Goal: Task Accomplishment & Management: Use online tool/utility

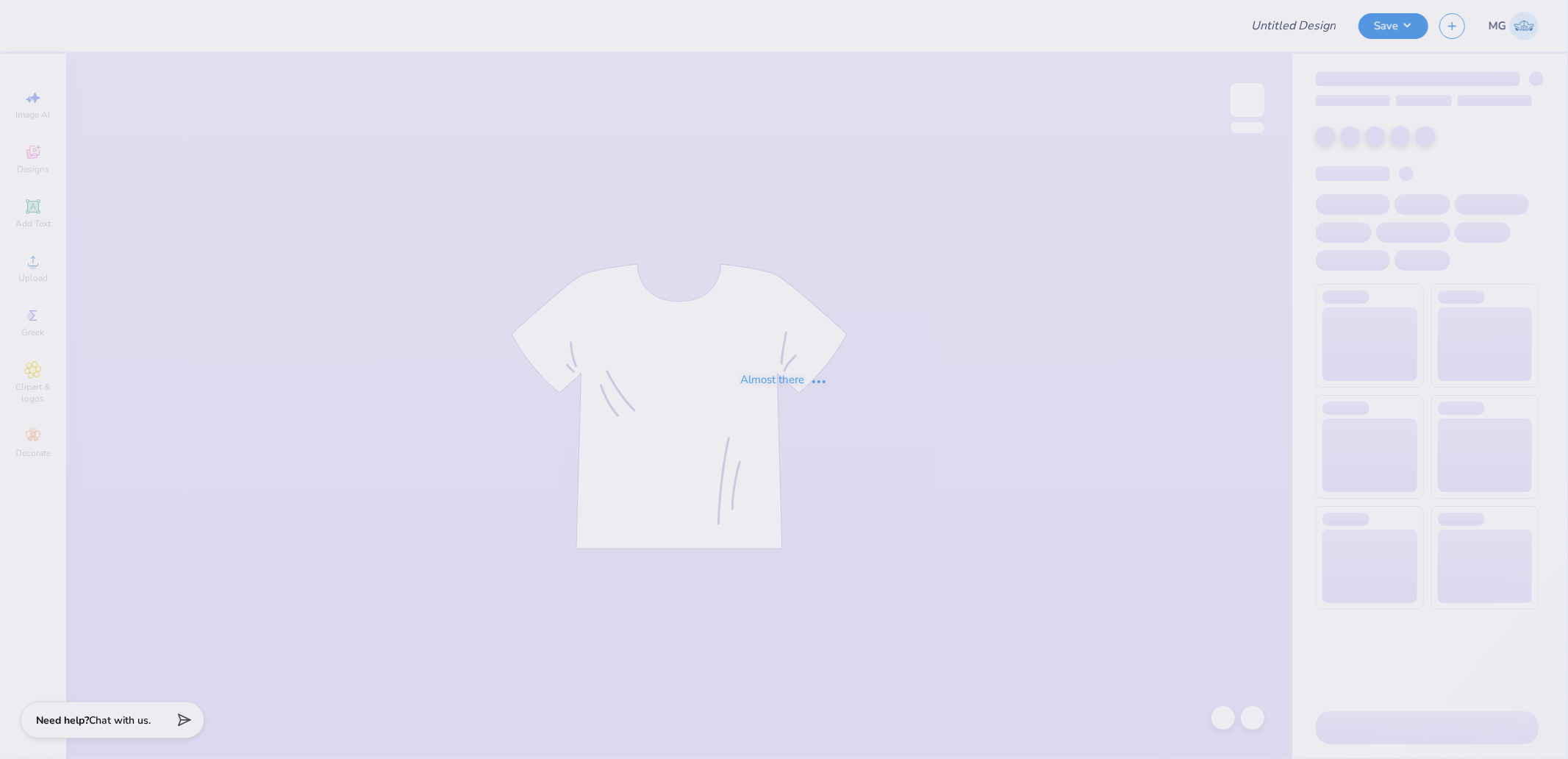
type input "crewneck"
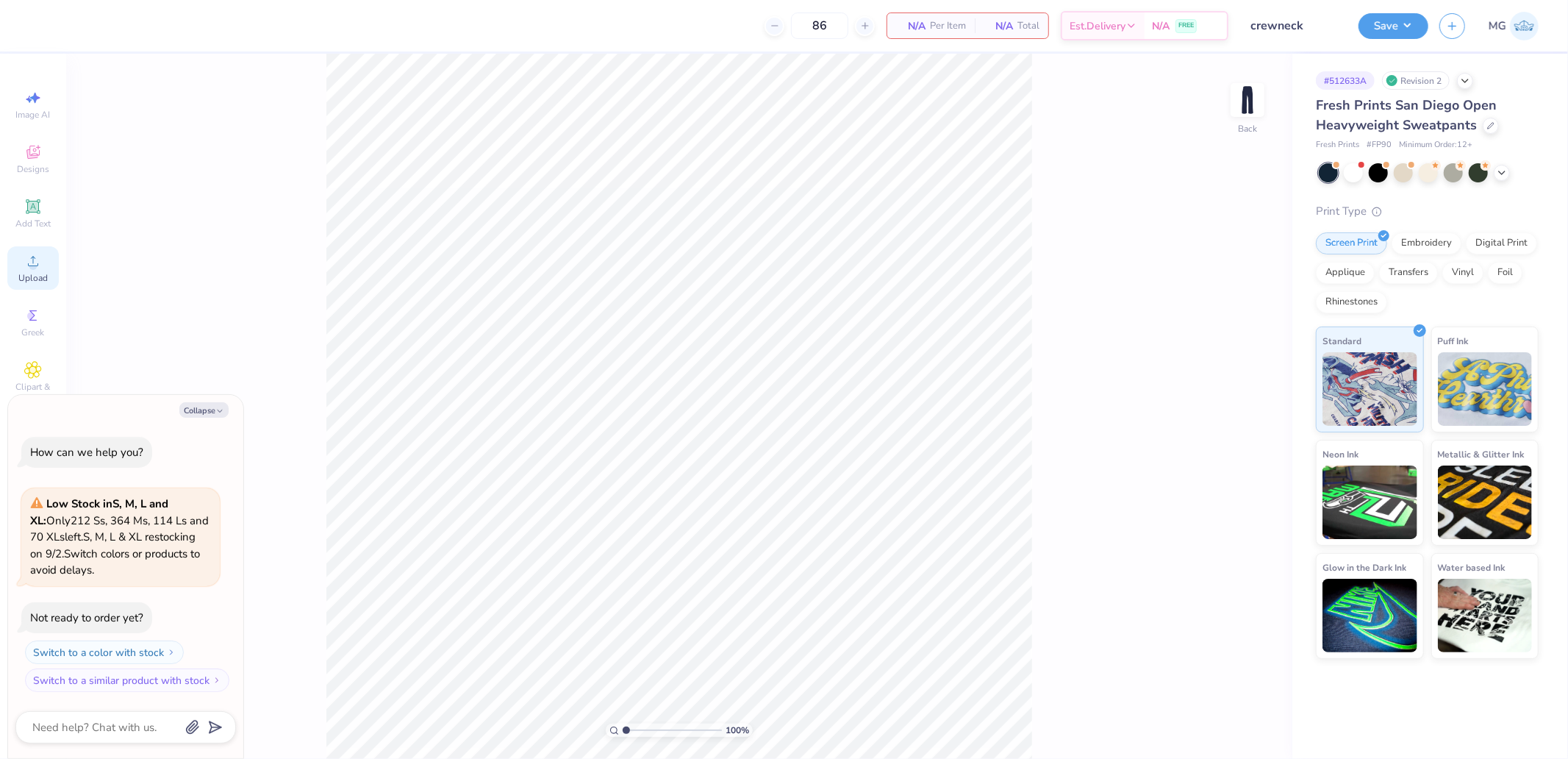
click at [33, 262] on circle at bounding box center [33, 265] width 8 height 8
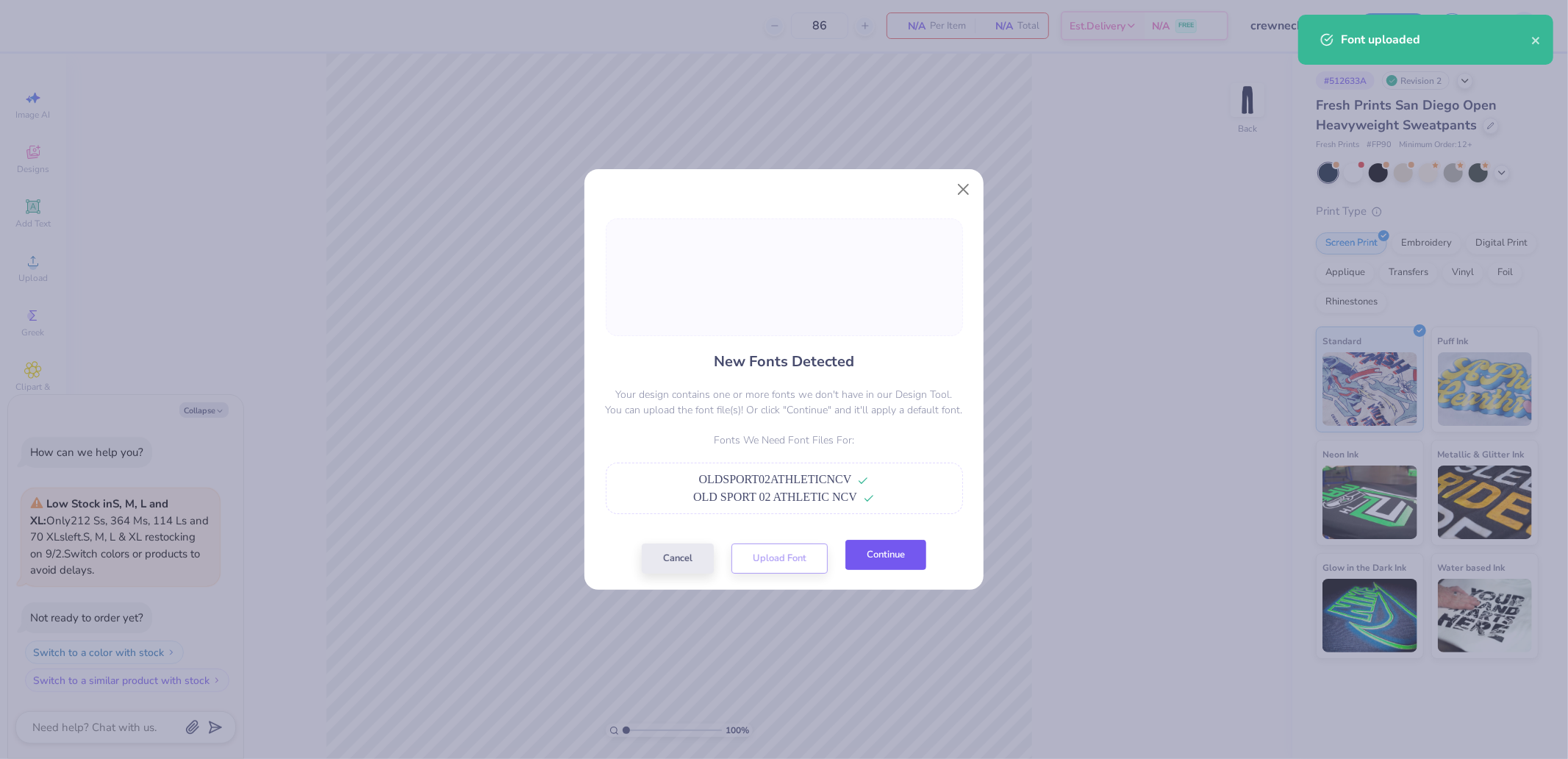
click at [907, 553] on button "Continue" at bounding box center [887, 555] width 81 height 30
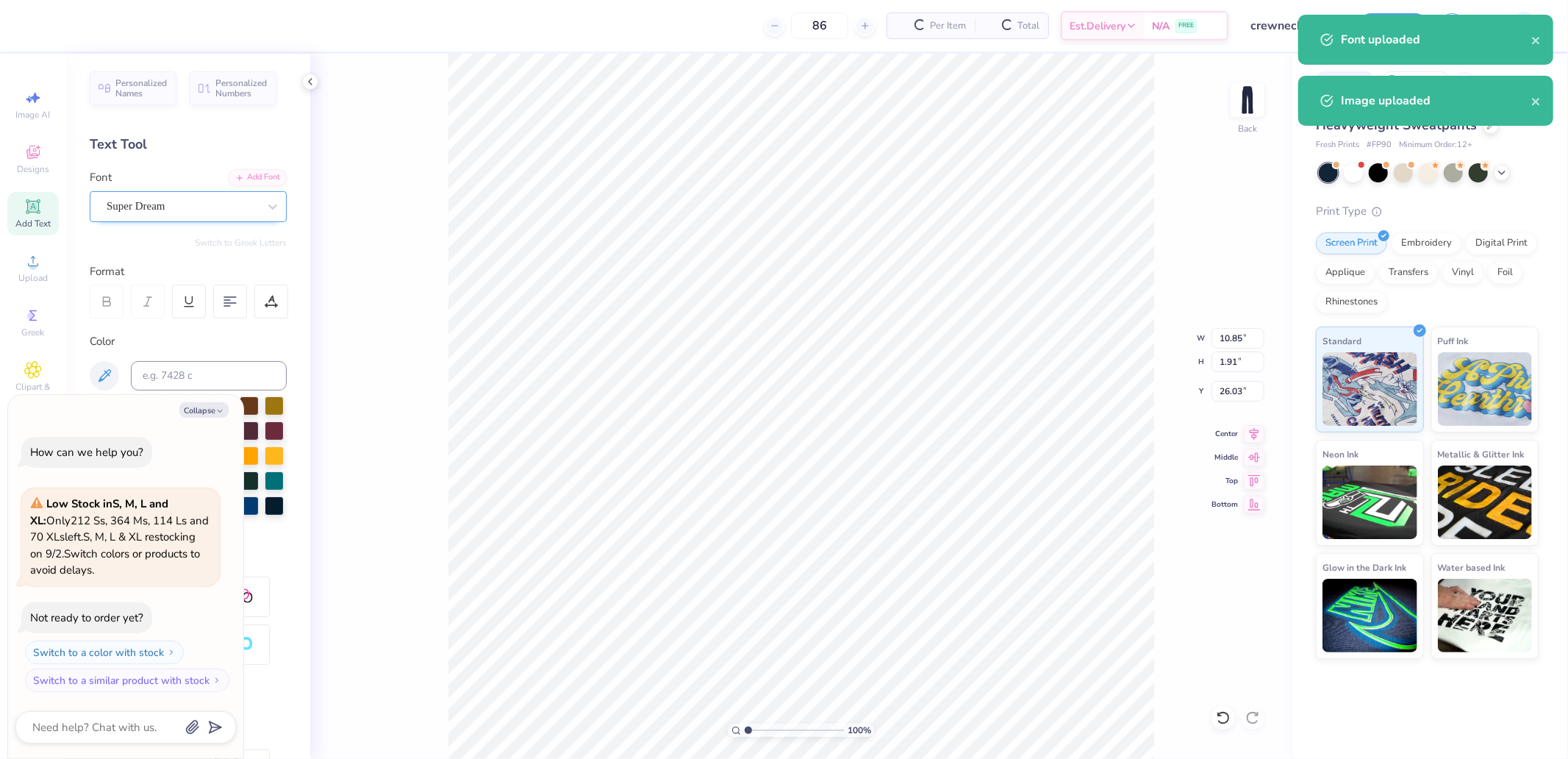
click at [182, 212] on div "Super Dream" at bounding box center [183, 206] width 155 height 23
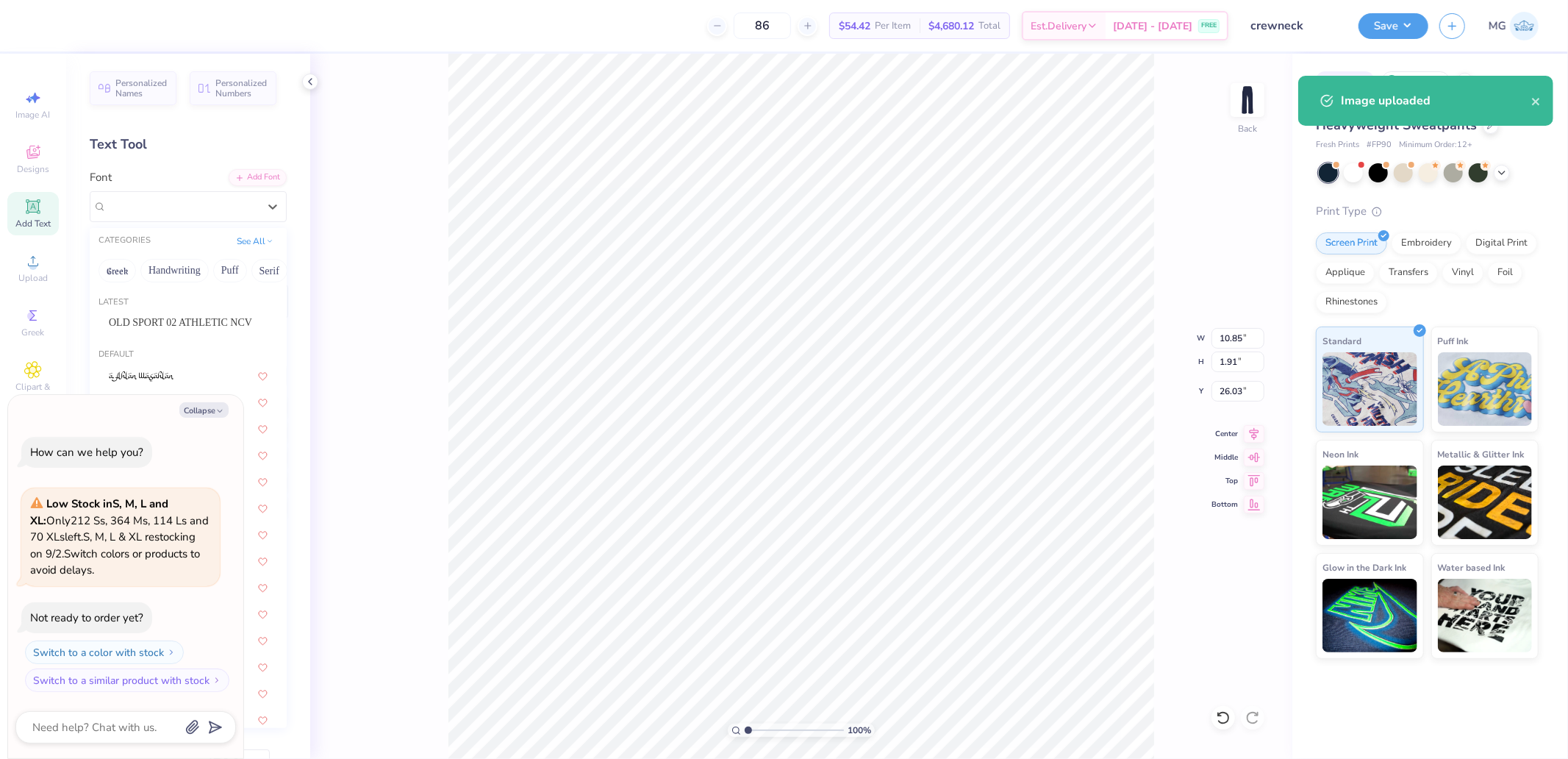
click at [188, 332] on div "OLD SPORT 02 ATHLETIC NCV" at bounding box center [188, 322] width 185 height 24
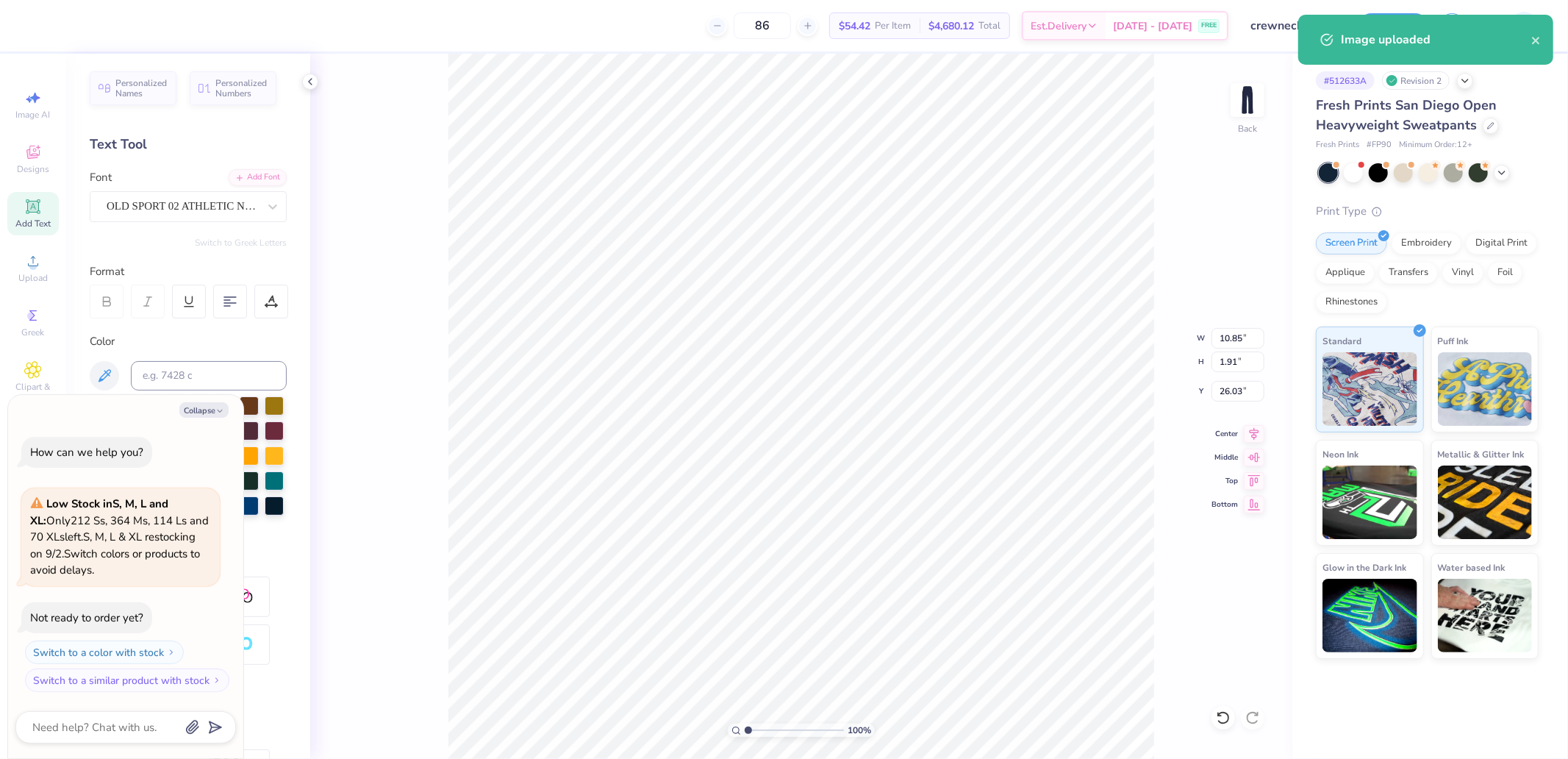
type textarea "x"
type input "10.77"
type input "1.73"
type input "26.30"
type textarea "x"
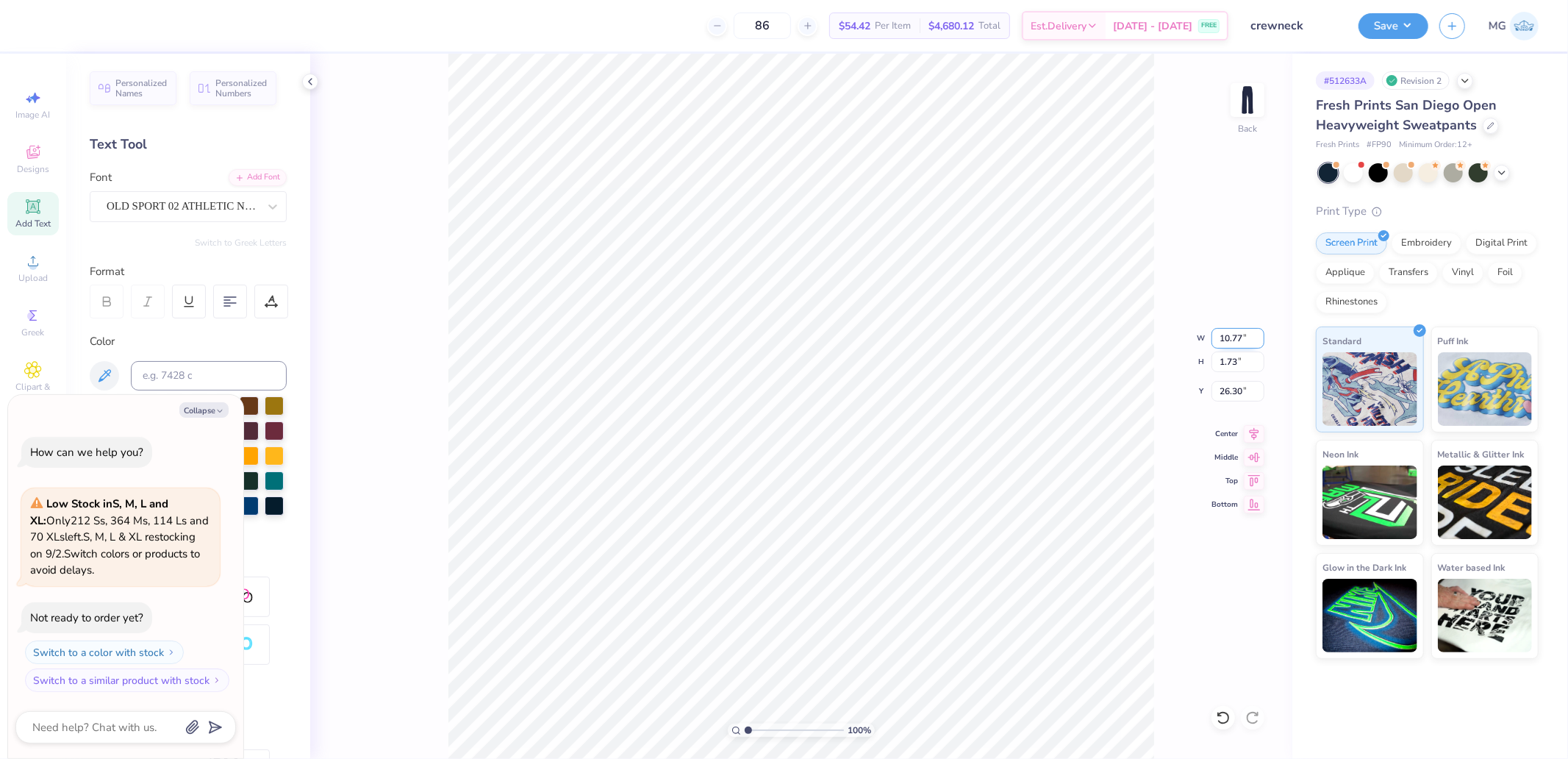
click at [1241, 342] on input "10.77" at bounding box center [1238, 338] width 53 height 20
type input "4"
type textarea "x"
type input "4.00"
type input "0.64"
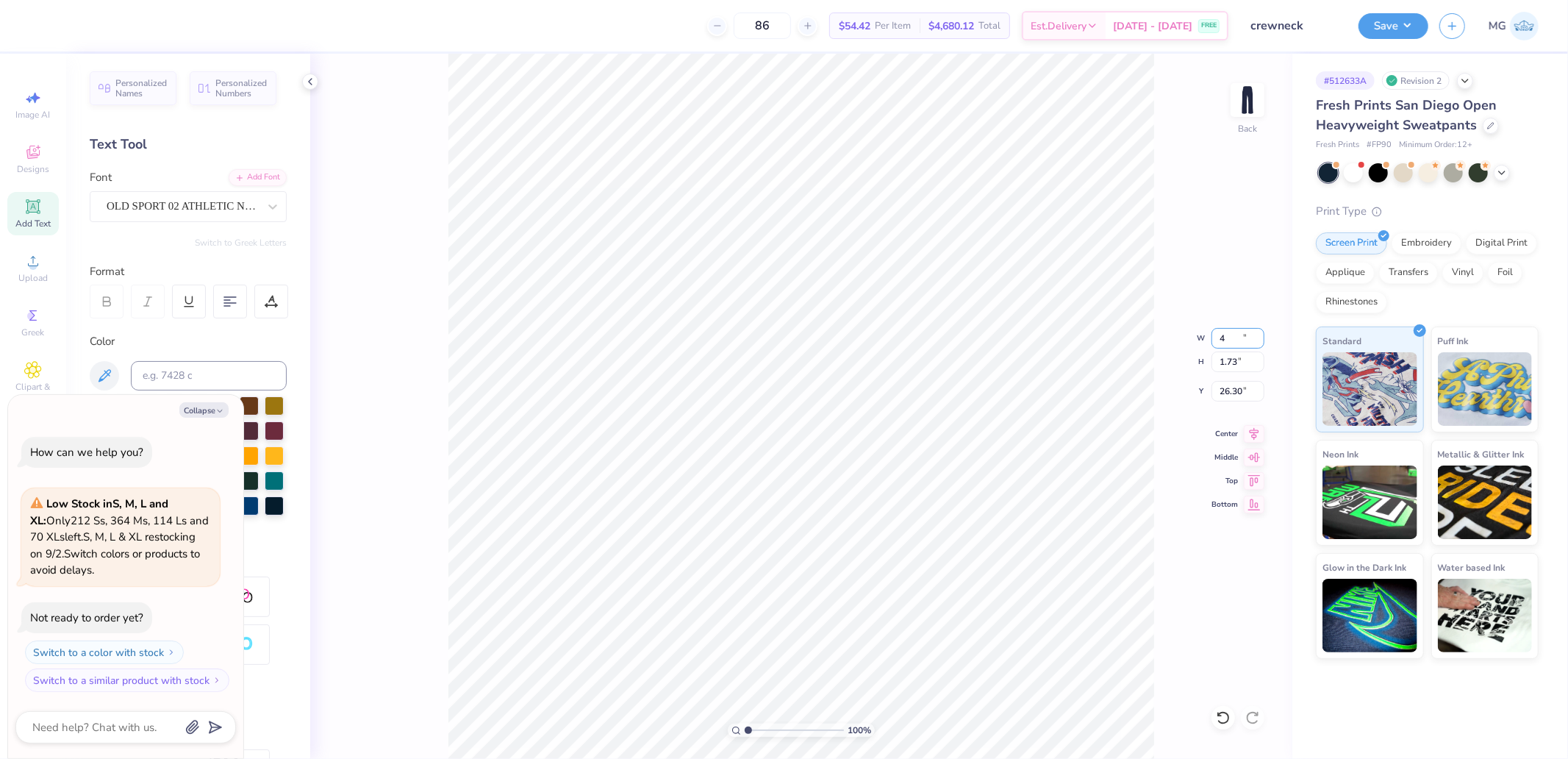
type input "26.85"
type textarea "x"
click at [1234, 391] on input "2.80" at bounding box center [1238, 391] width 53 height 20
type input "3"
type textarea "x"
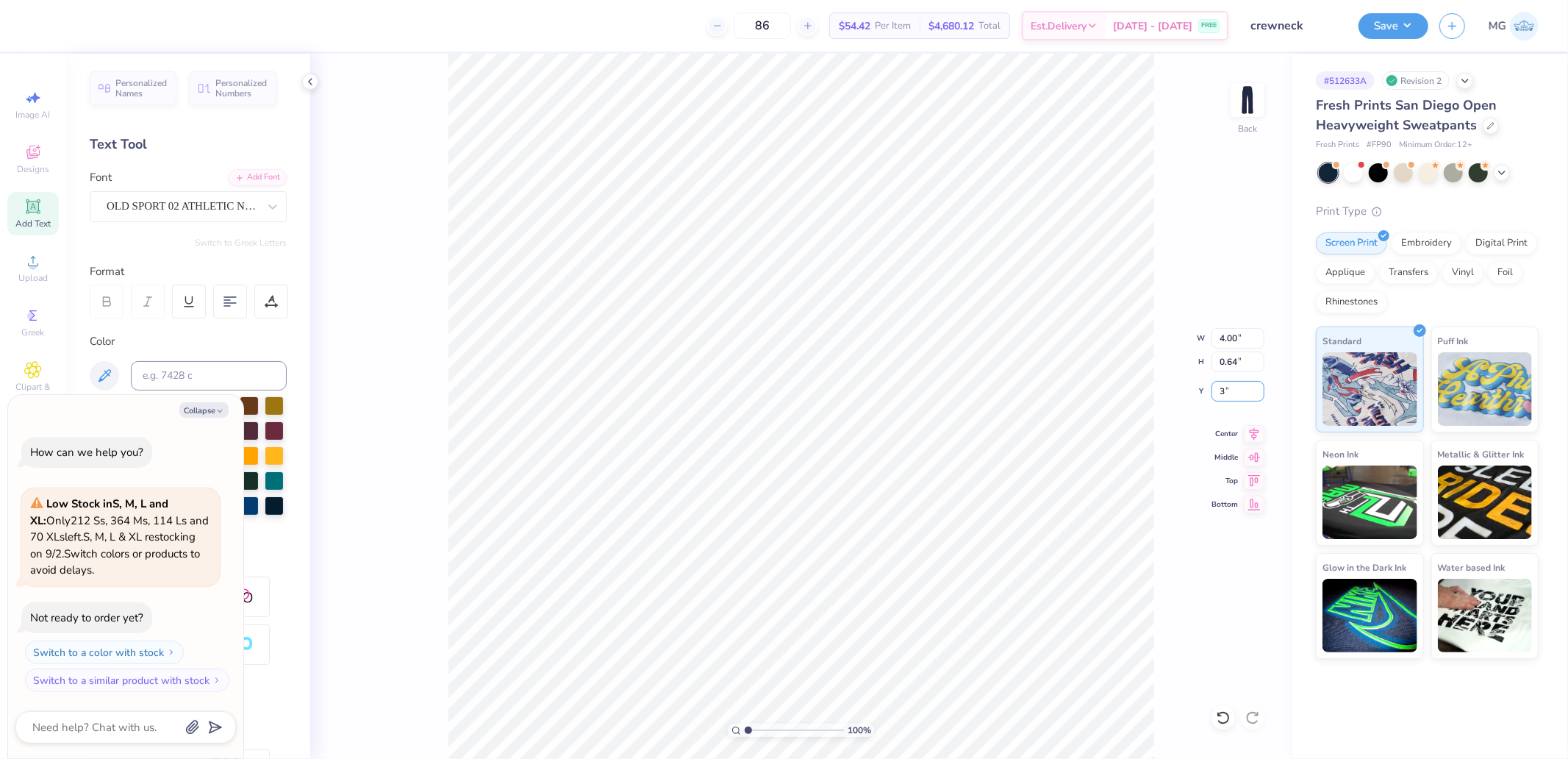
type input "3.00"
click at [1370, 25] on button "Save" at bounding box center [1394, 23] width 70 height 26
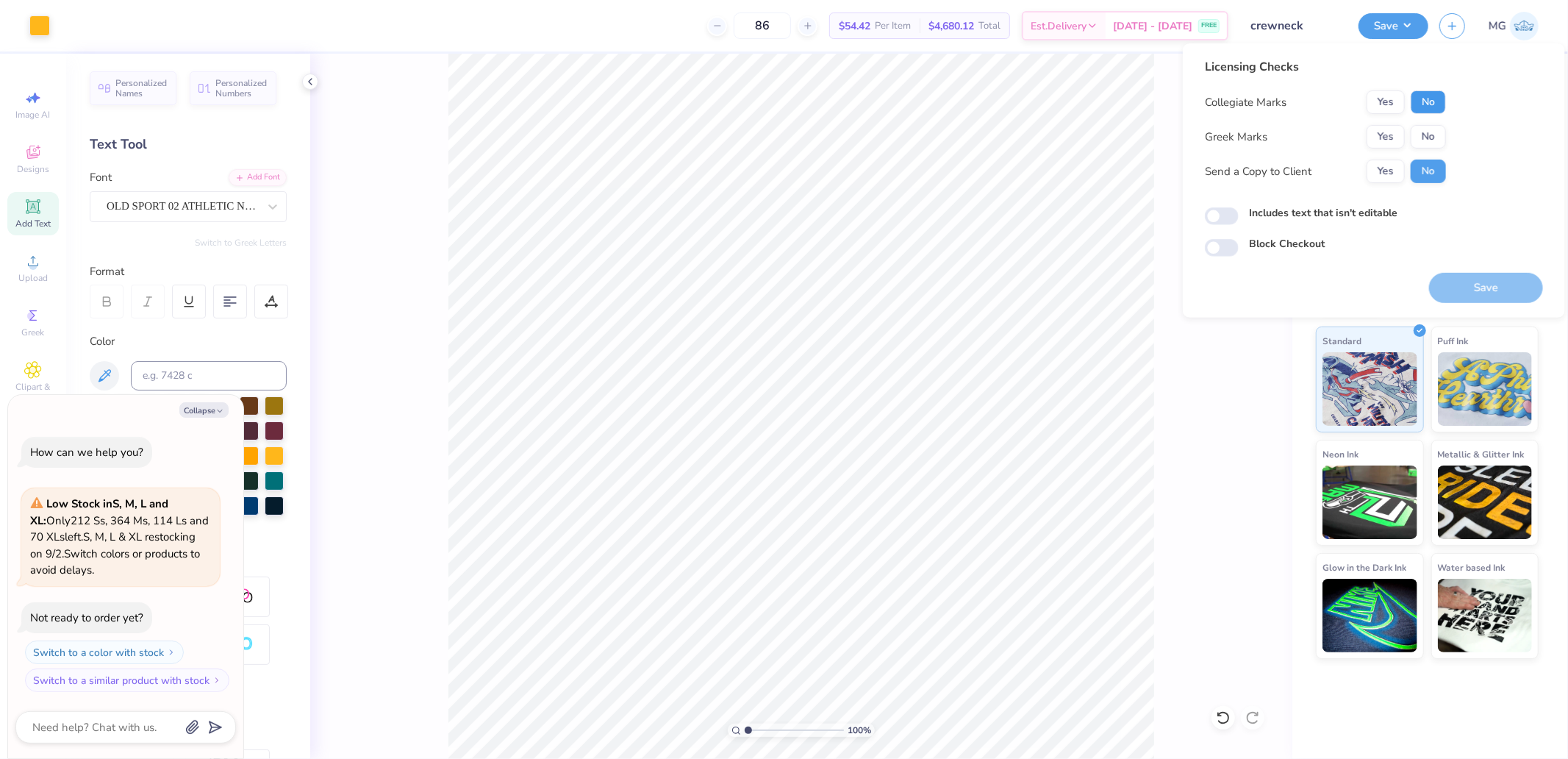
drag, startPoint x: 1425, startPoint y: 101, endPoint x: 1402, endPoint y: 122, distance: 31.1
click at [1425, 104] on button "No" at bounding box center [1429, 102] width 35 height 23
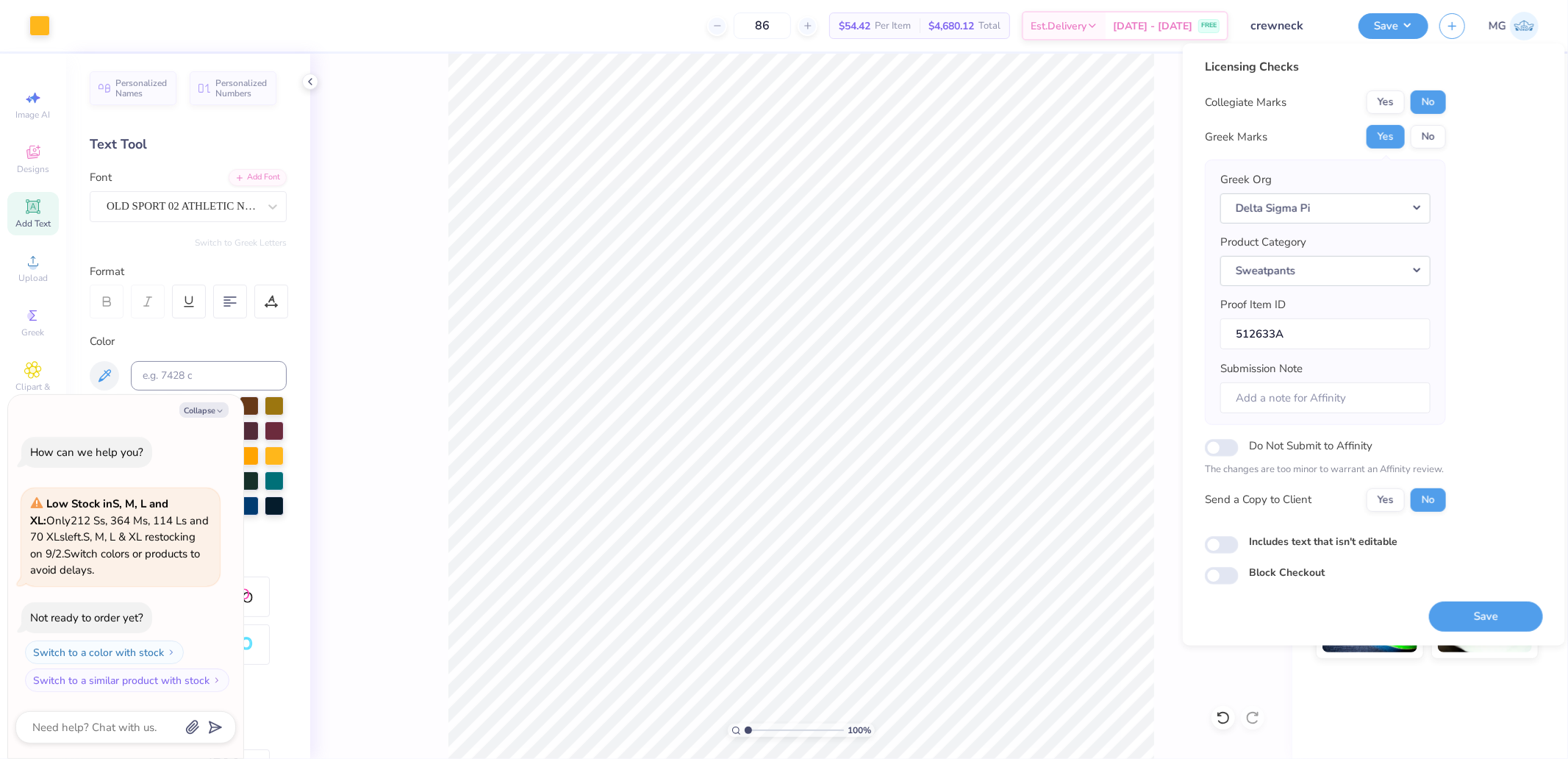
click at [1474, 608] on button "Save" at bounding box center [1487, 616] width 114 height 30
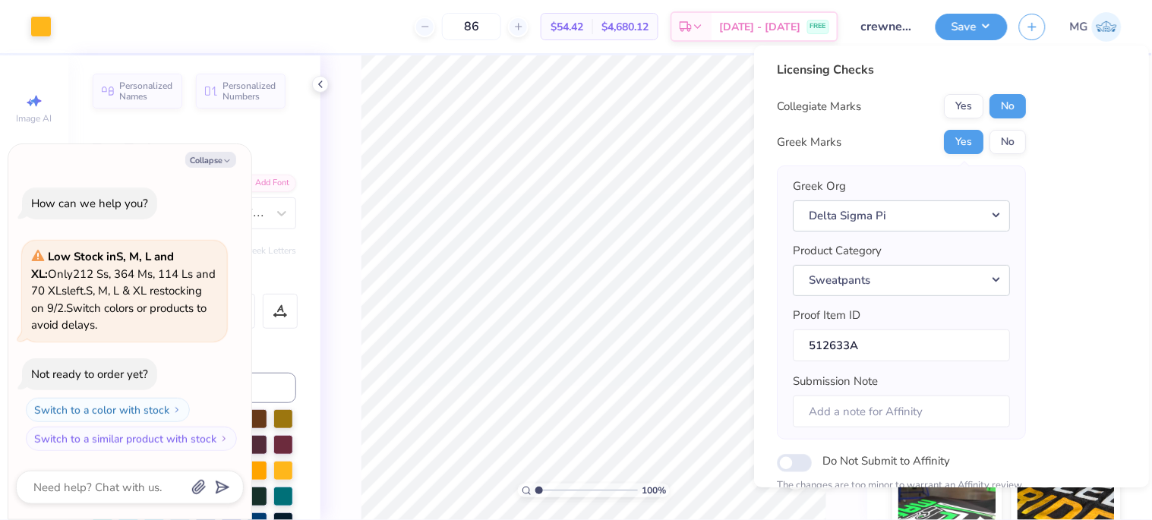
type textarea "x"
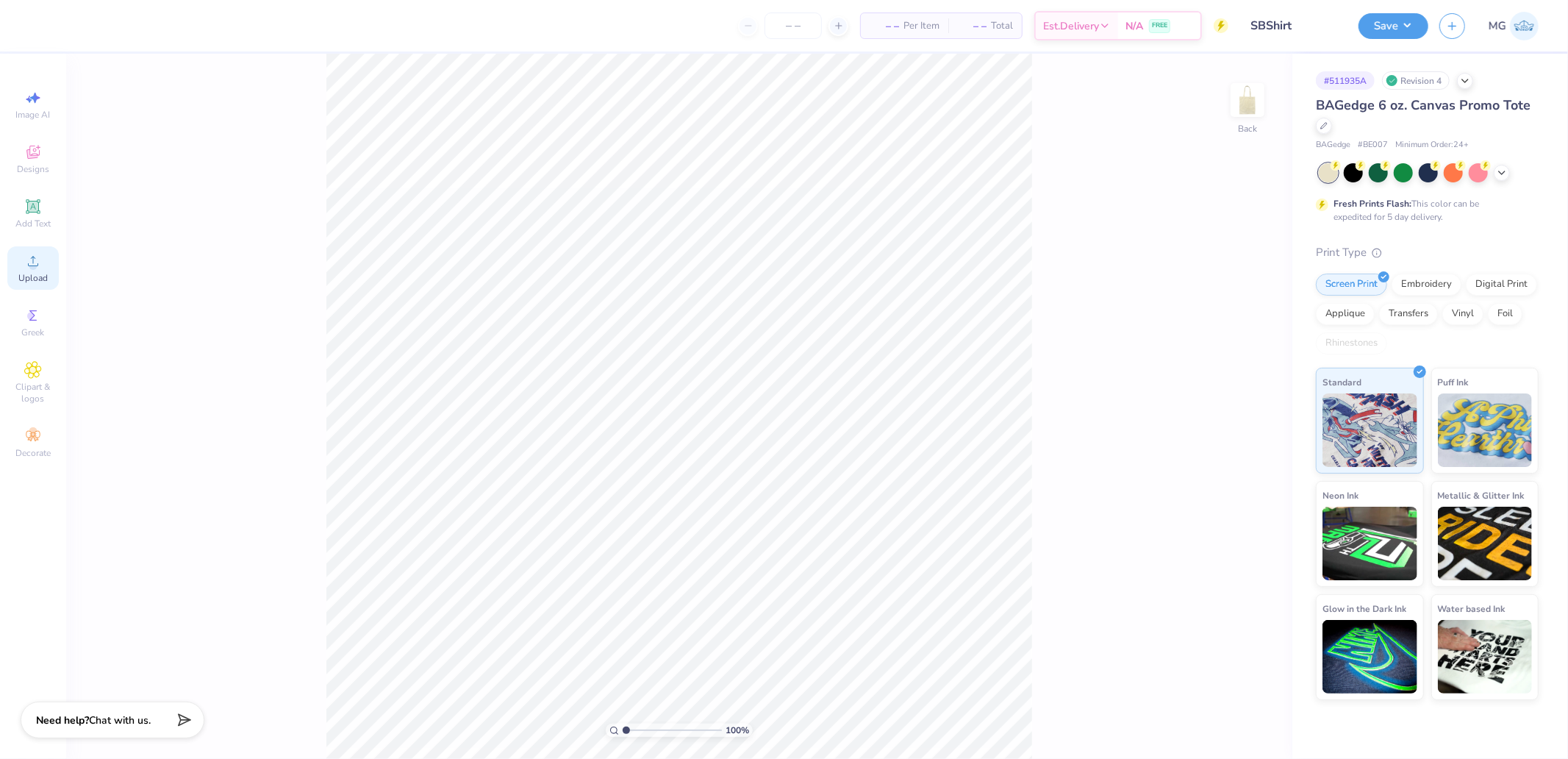
click at [40, 261] on icon at bounding box center [33, 261] width 17 height 17
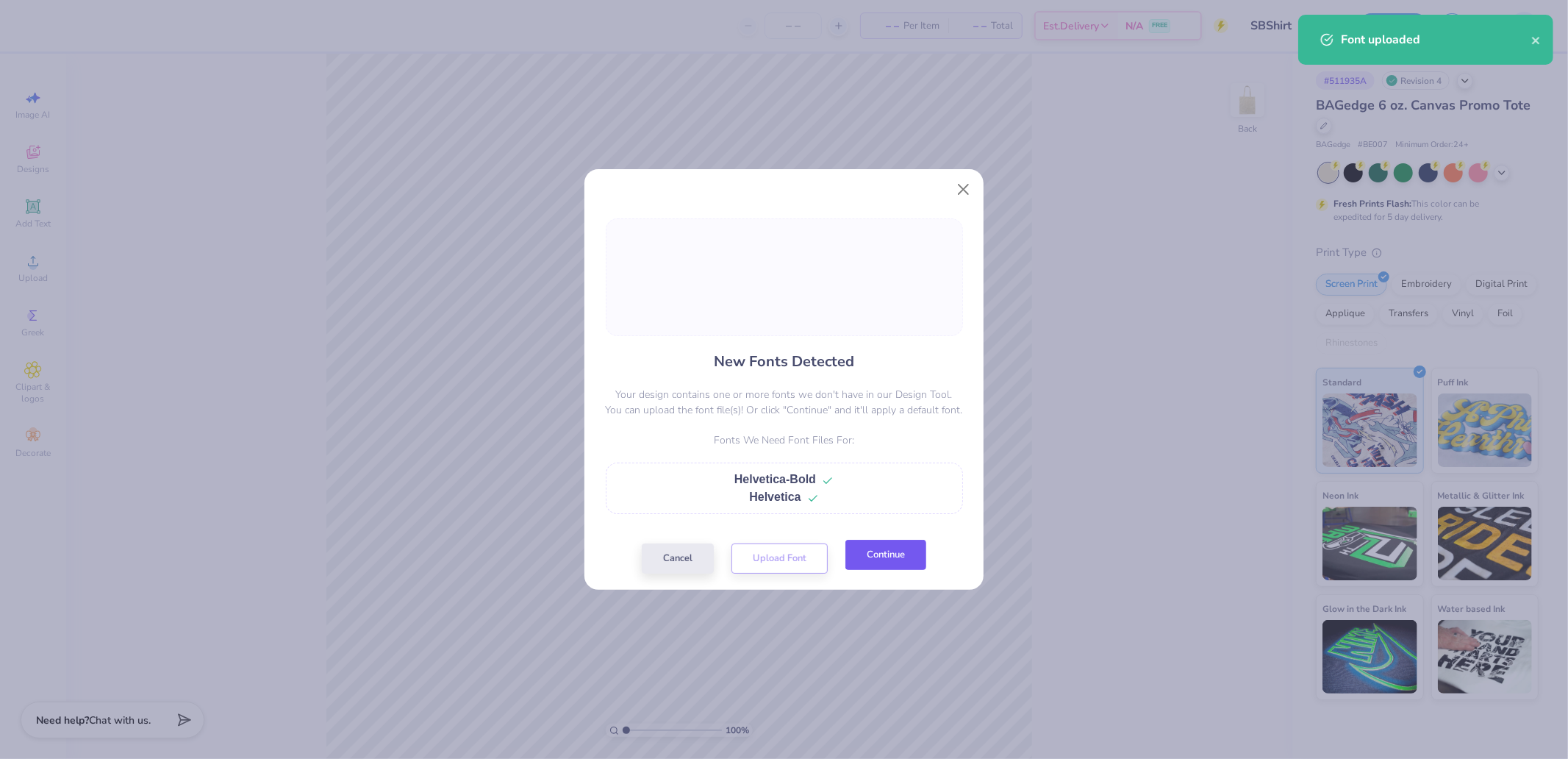
click at [906, 562] on button "Continue" at bounding box center [887, 555] width 81 height 30
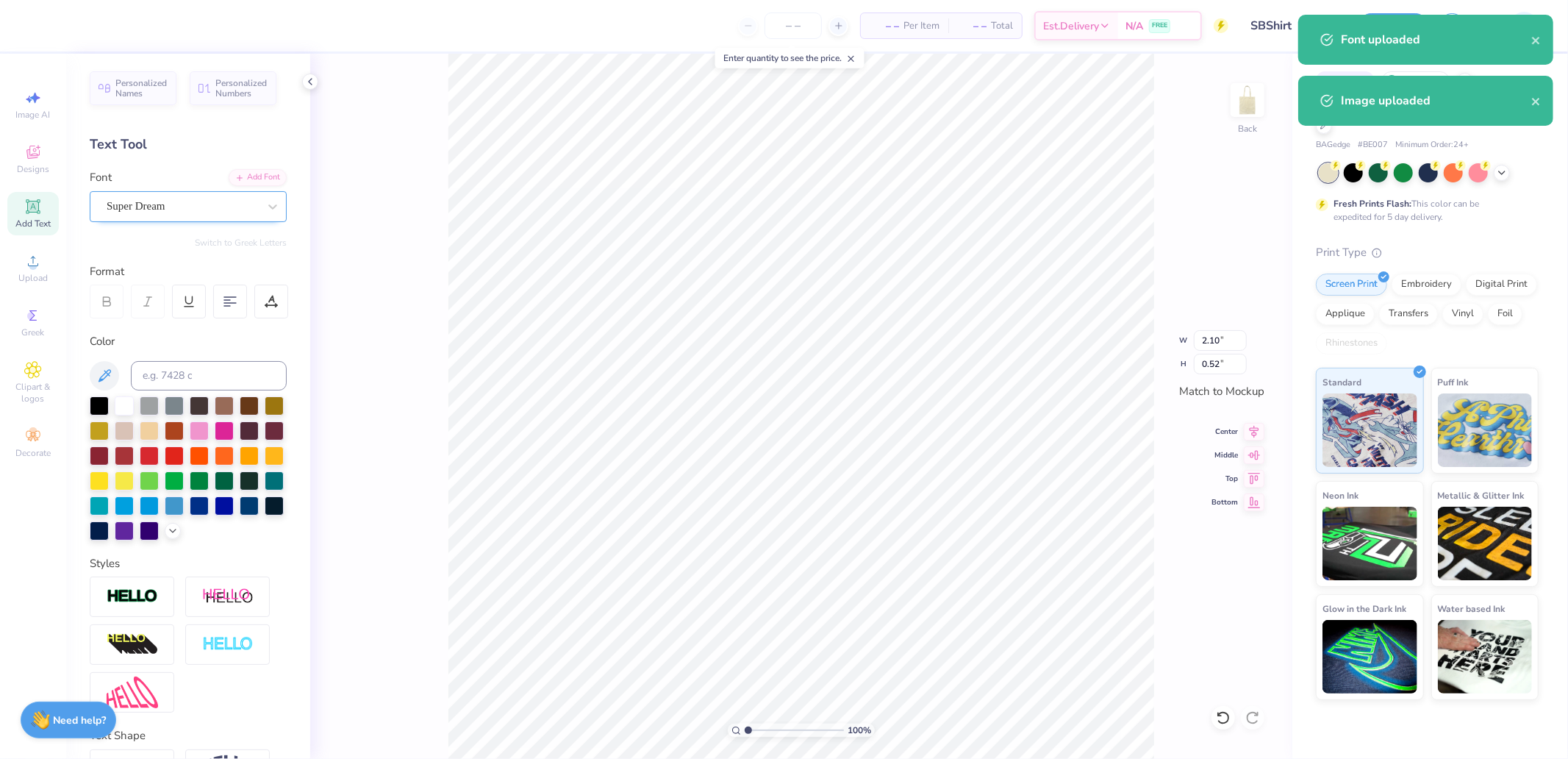
click at [152, 210] on div "Super Dream" at bounding box center [183, 206] width 155 height 23
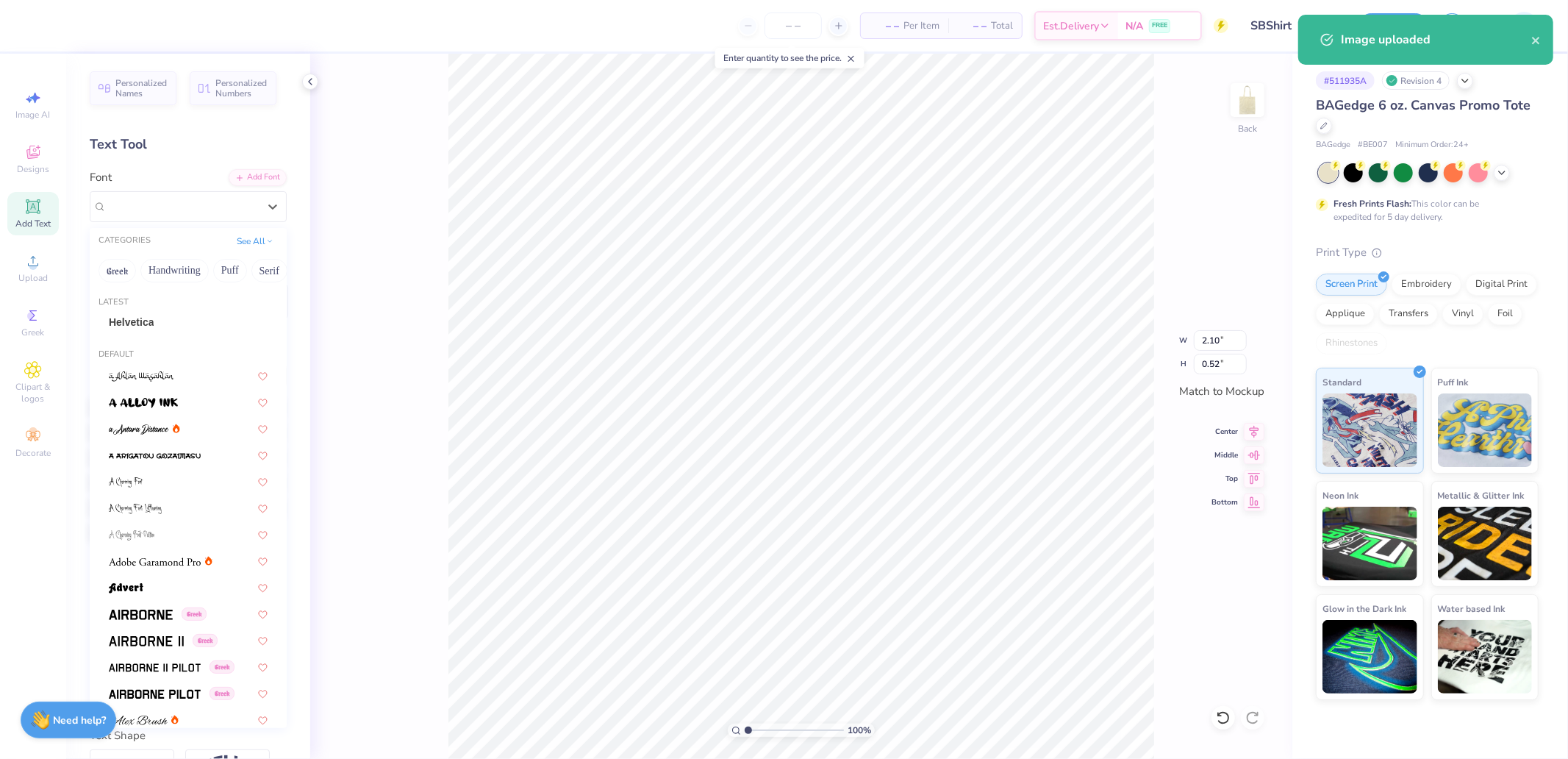
click at [145, 318] on span "Helvetica" at bounding box center [131, 322] width 45 height 15
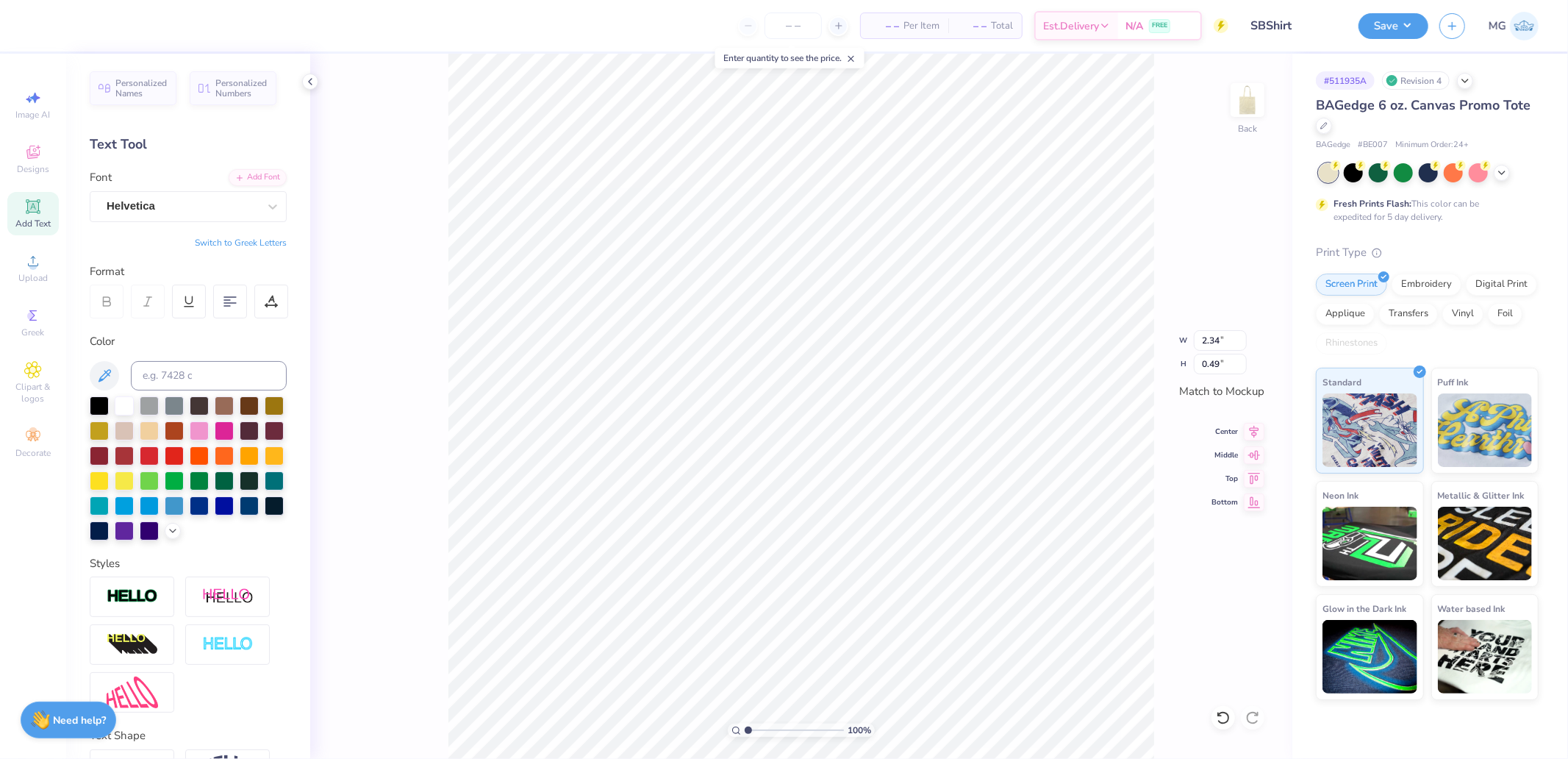
type input "2.34"
type input "0.49"
click at [106, 303] on icon at bounding box center [106, 302] width 14 height 14
click at [175, 226] on div "Personalized Names Personalized Numbers Text Tool Add Font Font Super Dream Swi…" at bounding box center [188, 406] width 244 height 706
click at [171, 197] on div "Super Dream" at bounding box center [183, 206] width 155 height 23
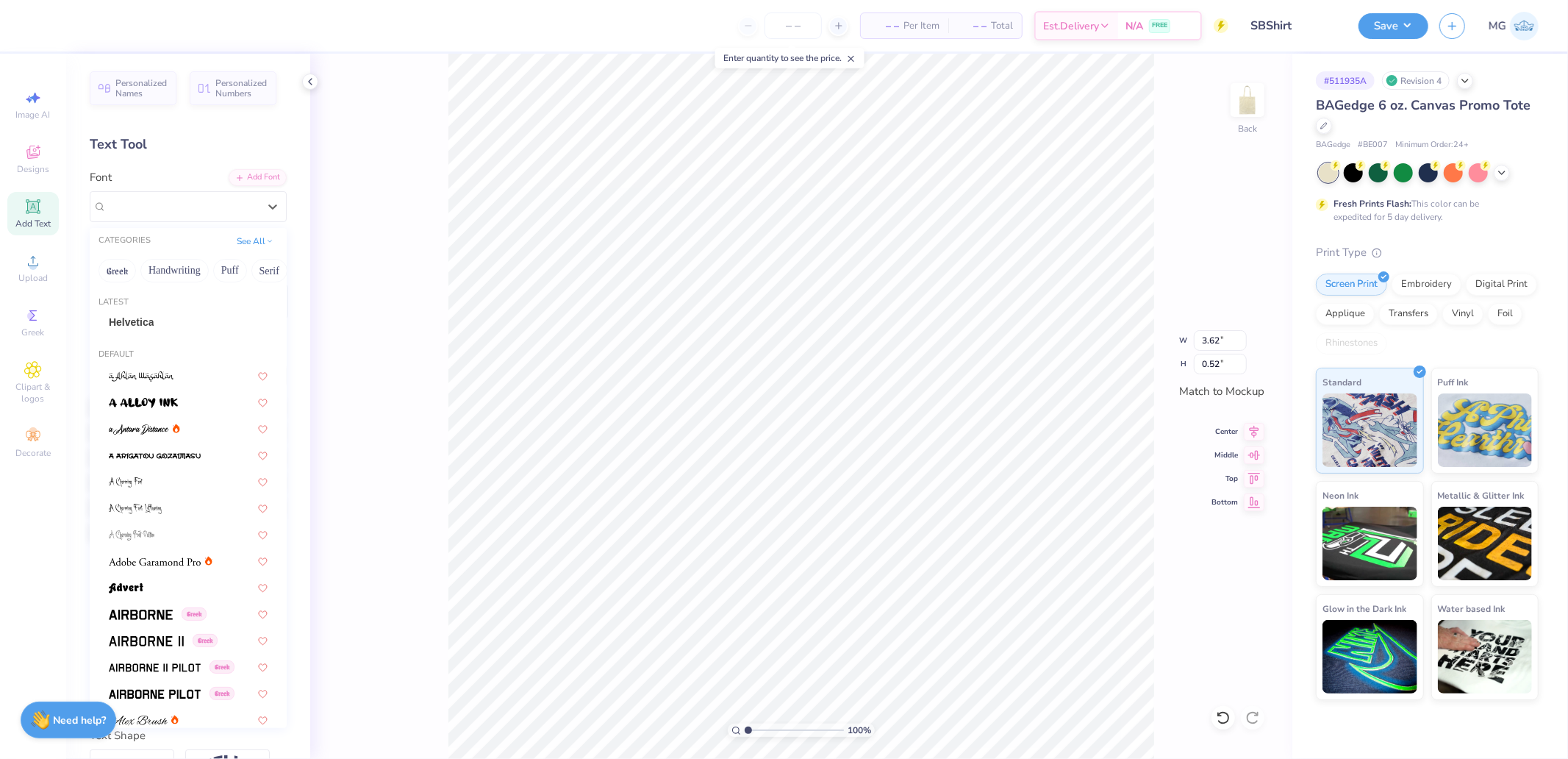
click at [133, 310] on div "Latest Helvetica" at bounding box center [189, 317] width 197 height 53
click at [133, 314] on div "Helvetica" at bounding box center [188, 322] width 185 height 24
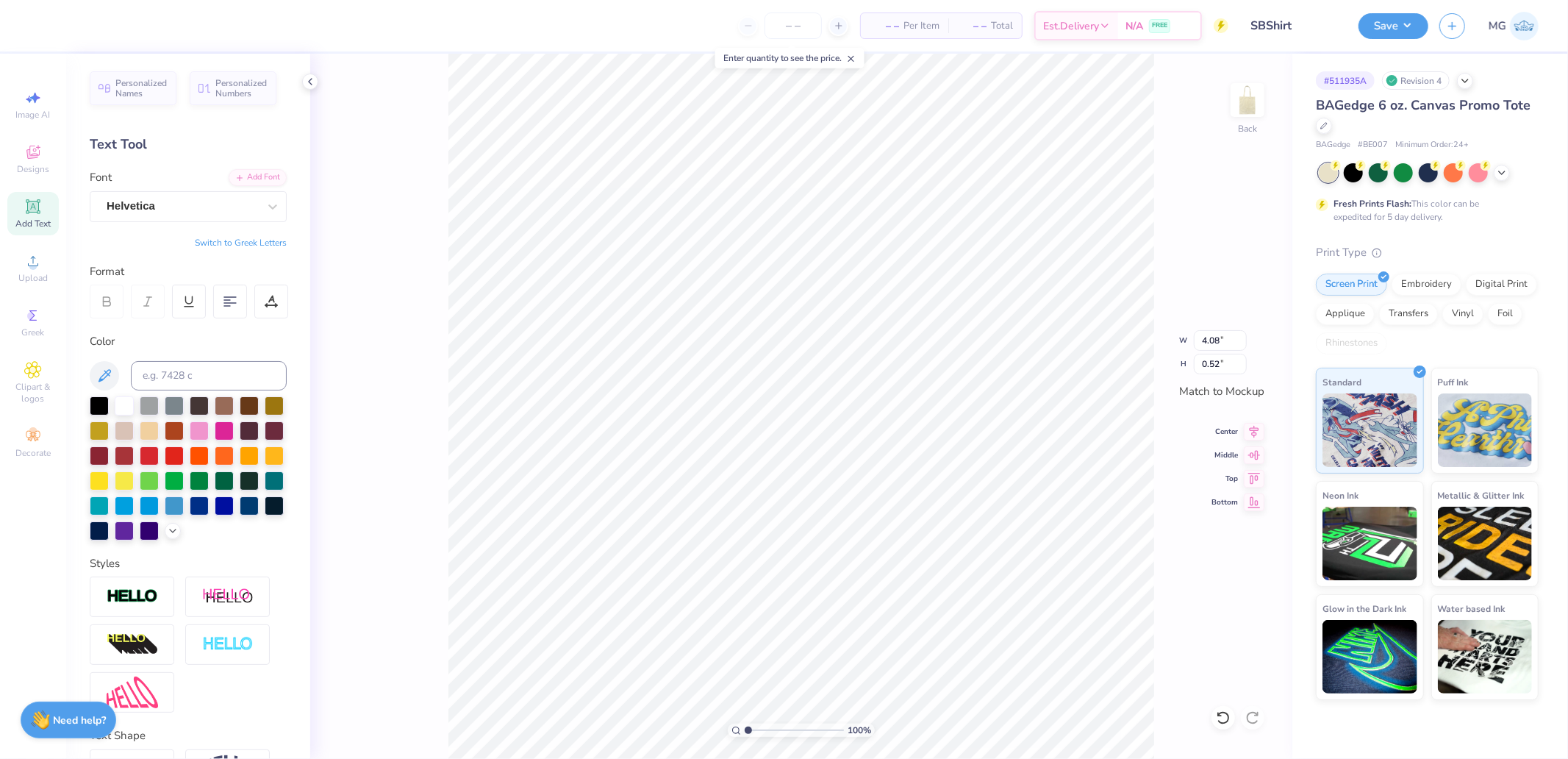
type input "4.08"
type input "8.04"
type input "7.64"
drag, startPoint x: 767, startPoint y: 730, endPoint x: 773, endPoint y: 730, distance: 6.0
click at [773, 730] on input "range" at bounding box center [795, 731] width 100 height 14
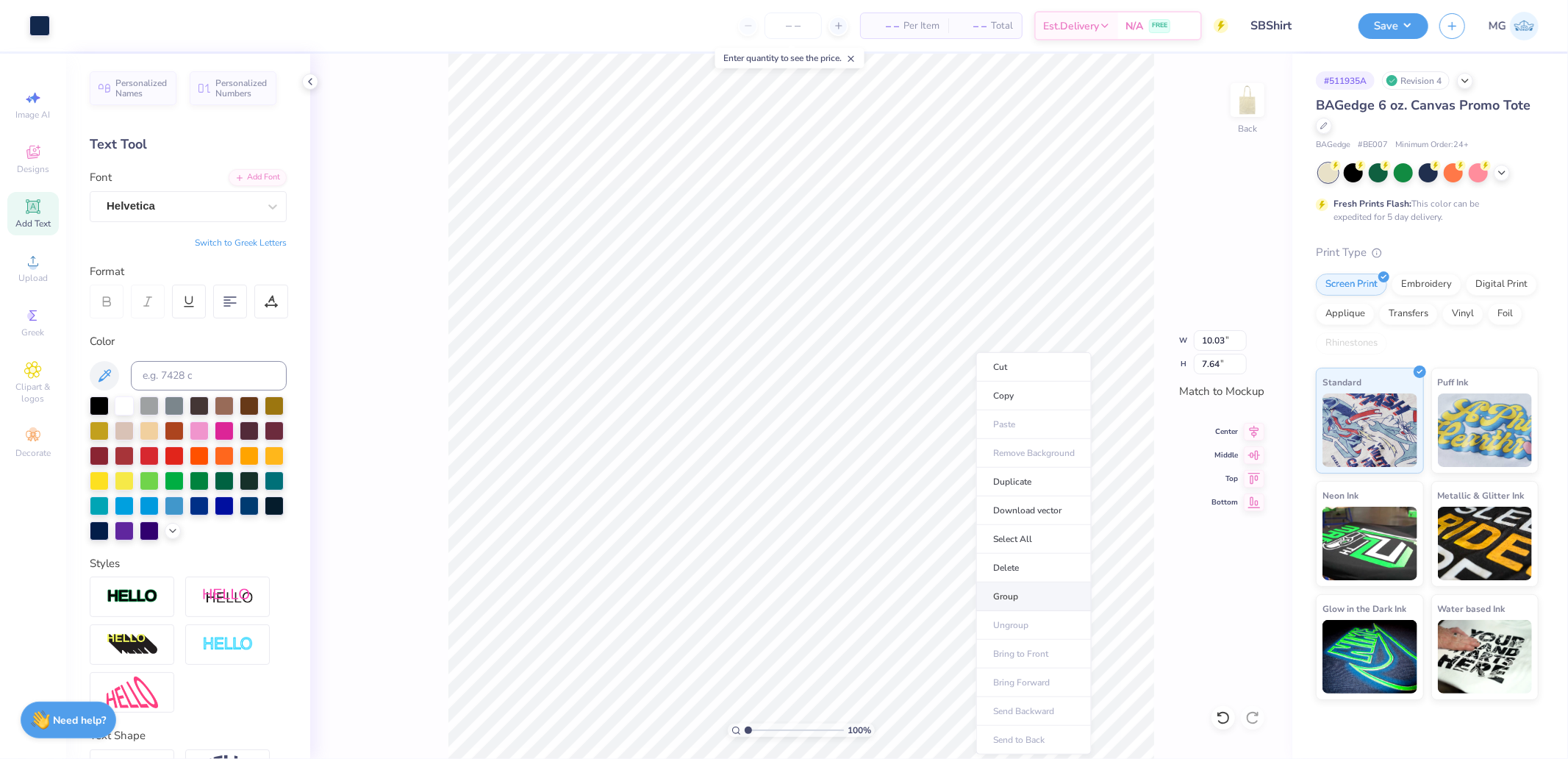
click at [1023, 596] on li "Group" at bounding box center [1034, 597] width 115 height 29
drag, startPoint x: 754, startPoint y: 733, endPoint x: 764, endPoint y: 731, distance: 10.2
click at [764, 731] on input "range" at bounding box center [795, 731] width 100 height 14
drag, startPoint x: 764, startPoint y: 731, endPoint x: 755, endPoint y: 724, distance: 11.4
click at [755, 732] on input "range" at bounding box center [795, 731] width 100 height 14
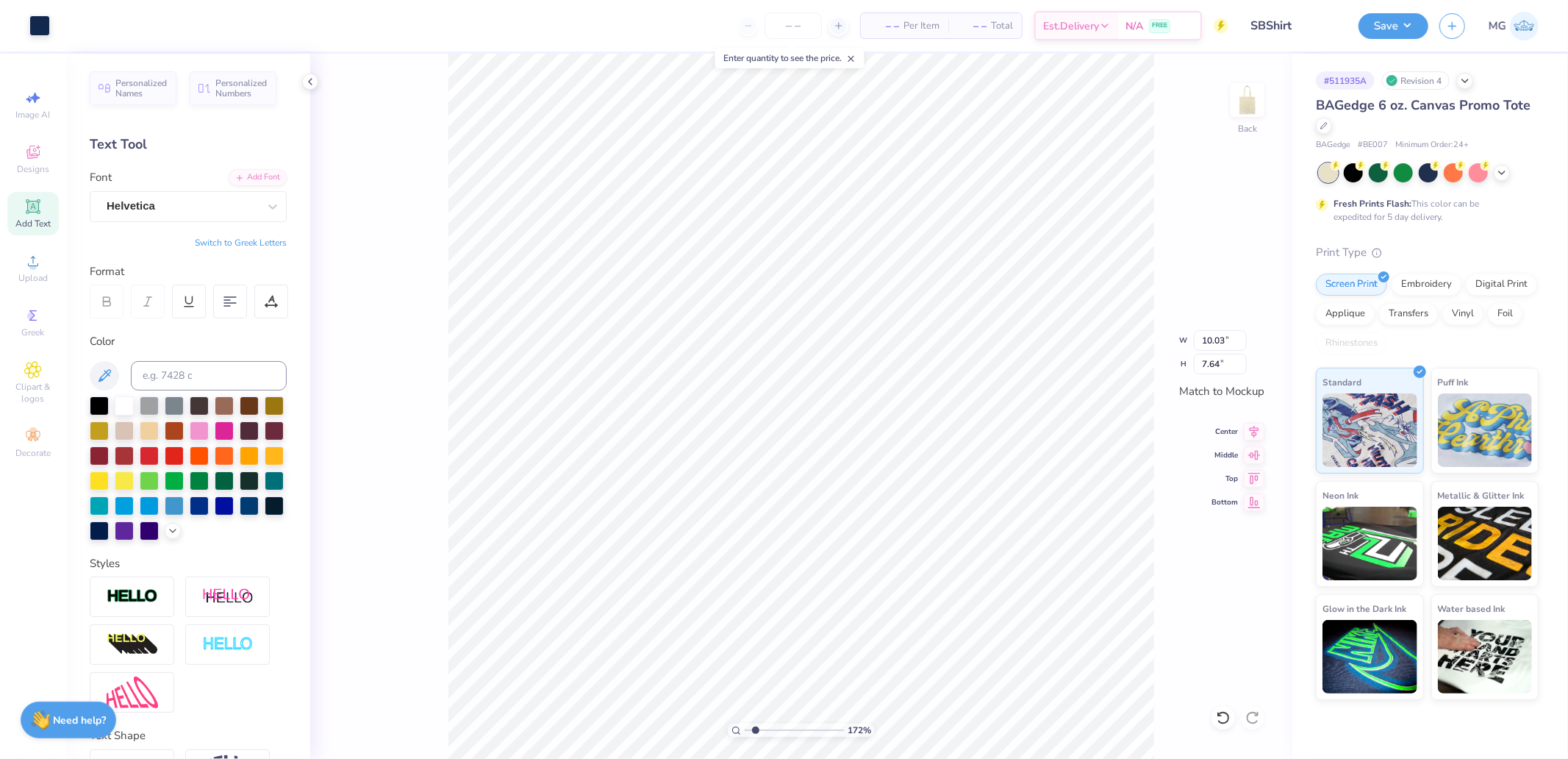
type input "1"
click at [714, 612] on li "Ungroup" at bounding box center [727, 613] width 115 height 29
type input "1.17"
type input "3.04"
type input "0.87"
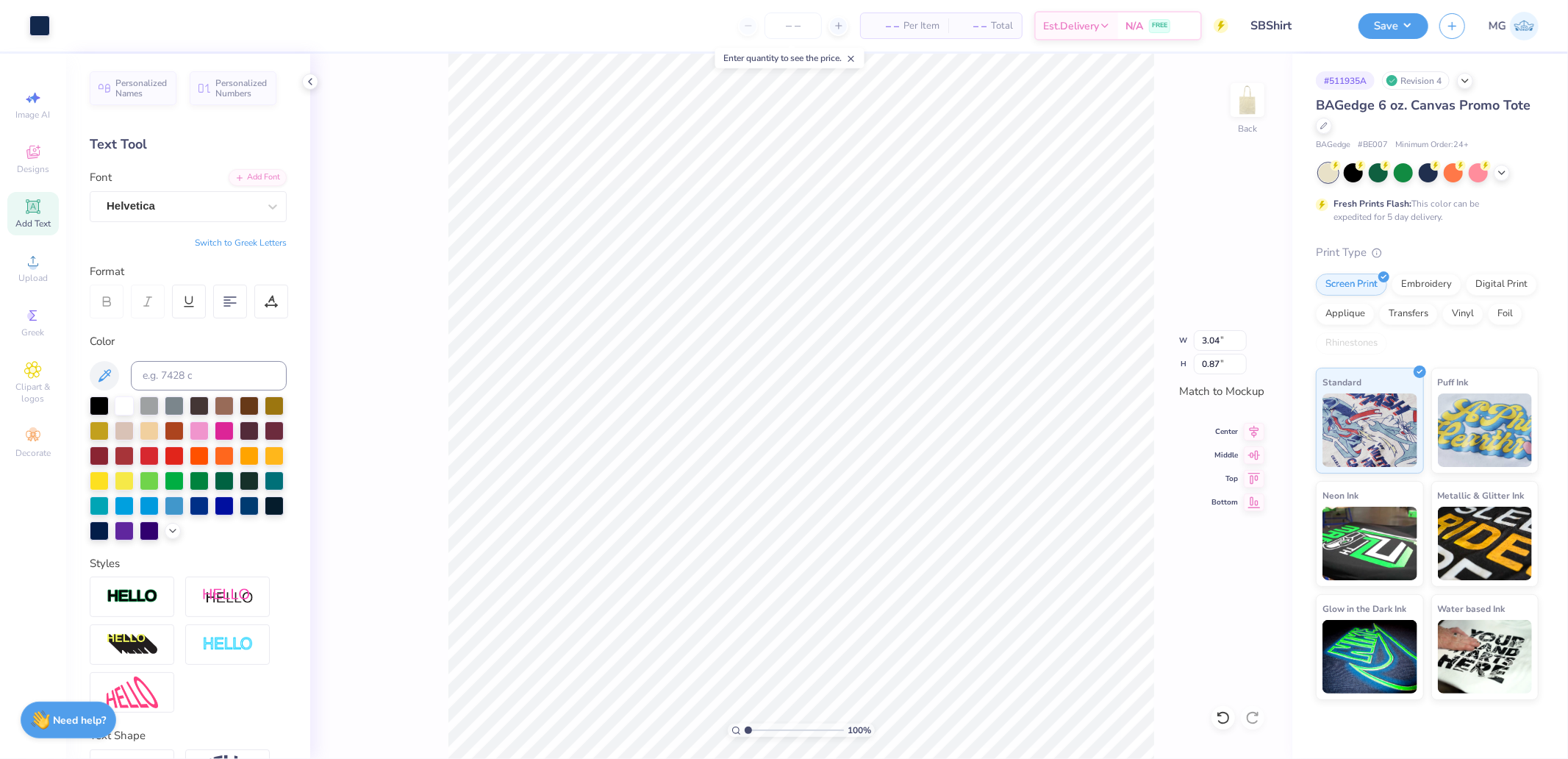
type input "2.79"
type input "0.80"
drag, startPoint x: 750, startPoint y: 727, endPoint x: 762, endPoint y: 729, distance: 12.2
type input "2.38"
click at [762, 729] on input "range" at bounding box center [795, 731] width 100 height 14
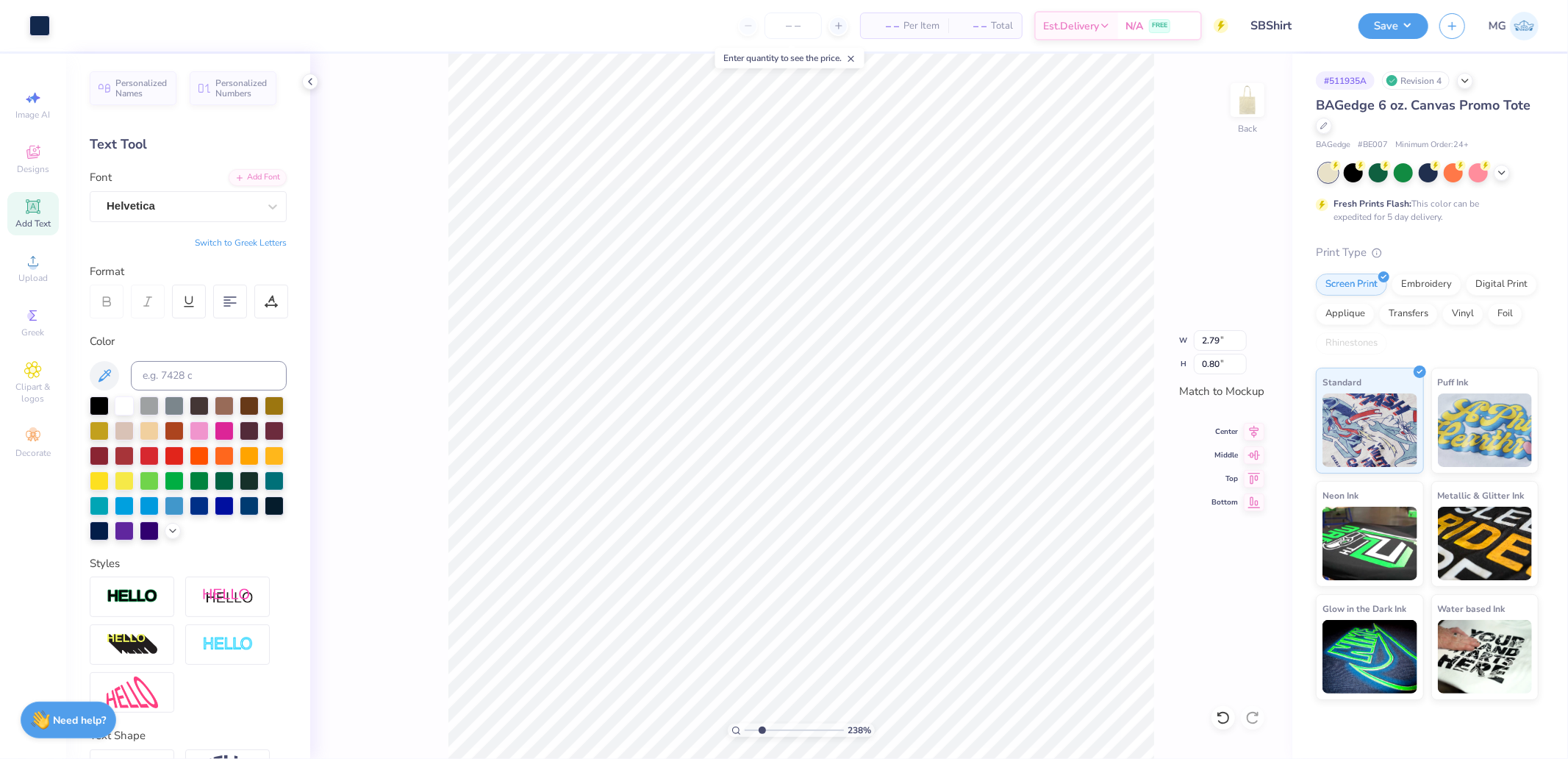
type input "2.94"
type input "0.84"
drag, startPoint x: 760, startPoint y: 730, endPoint x: 658, endPoint y: 739, distance: 102.4
type input "1"
click at [745, 737] on input "range" at bounding box center [795, 731] width 100 height 14
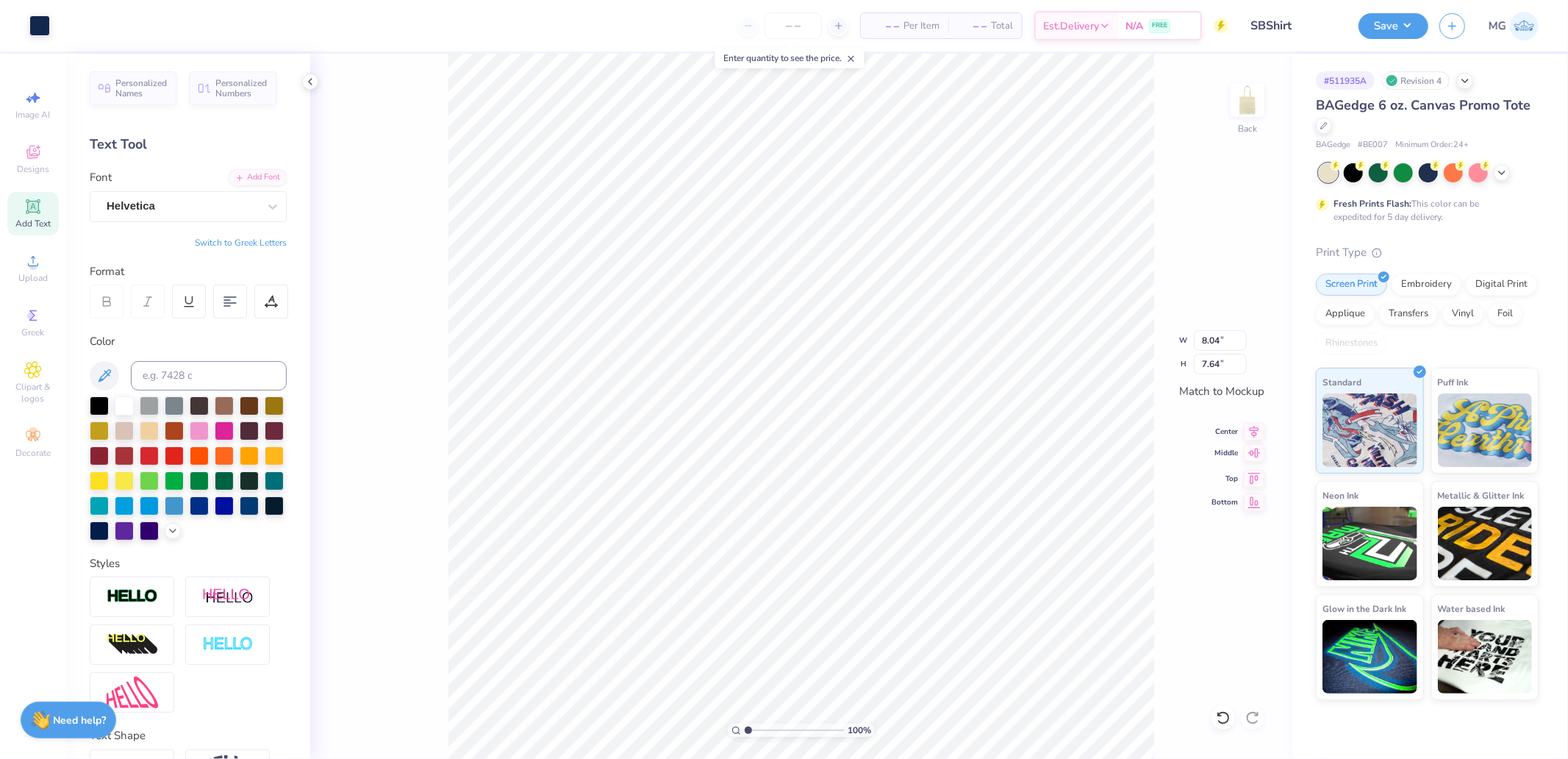
click at [1258, 451] on icon at bounding box center [1254, 453] width 13 height 10
click at [1257, 427] on icon at bounding box center [1253, 430] width 20 height 17
click at [1217, 360] on input "7.64" at bounding box center [1221, 363] width 53 height 20
type input "10"
type input "10.51"
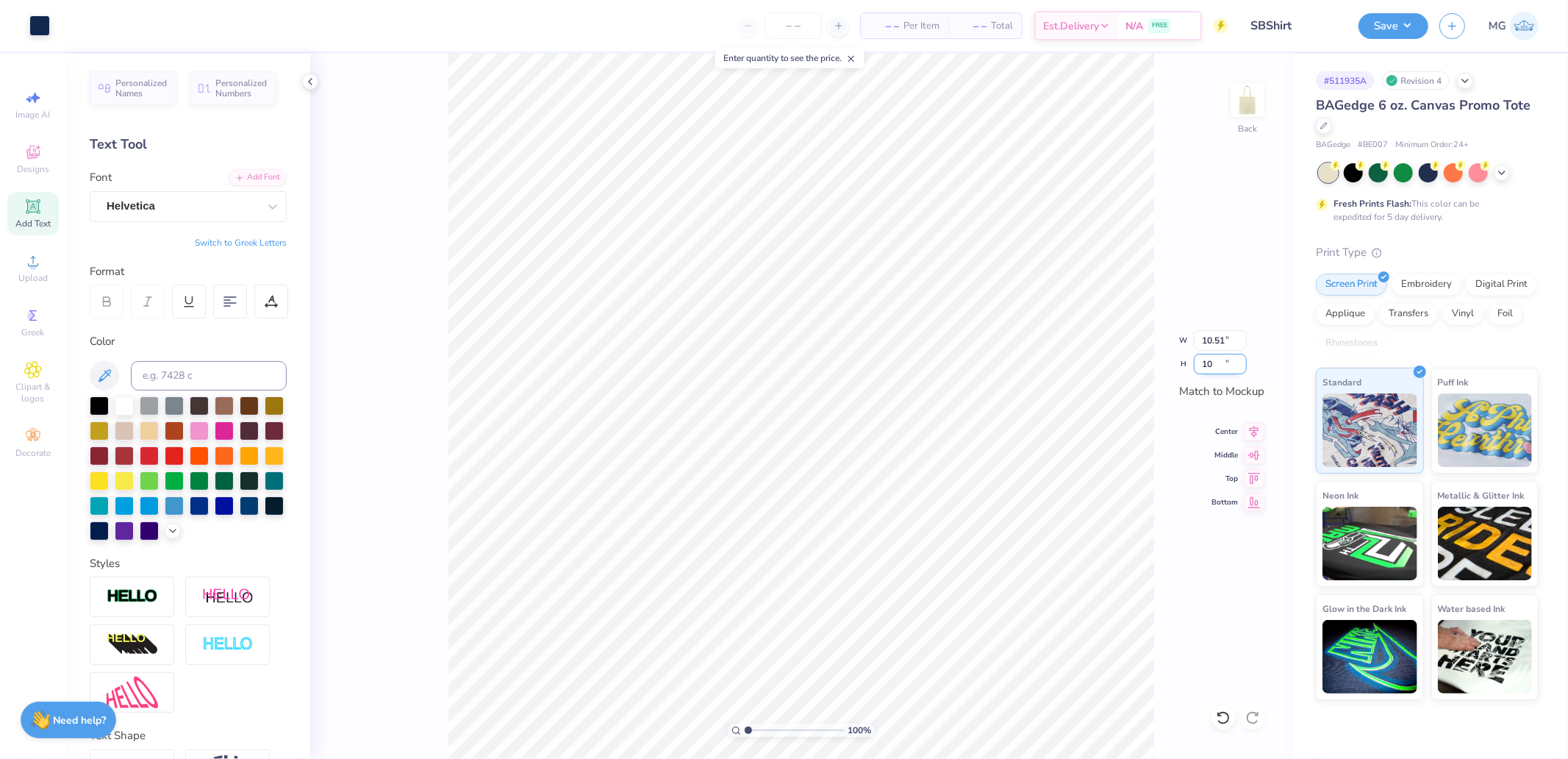
type input "10.00"
click at [1259, 430] on icon at bounding box center [1253, 430] width 20 height 17
click at [1259, 460] on icon at bounding box center [1253, 453] width 20 height 17
click at [1231, 348] on input "10.51" at bounding box center [1221, 340] width 53 height 20
type input "10.00"
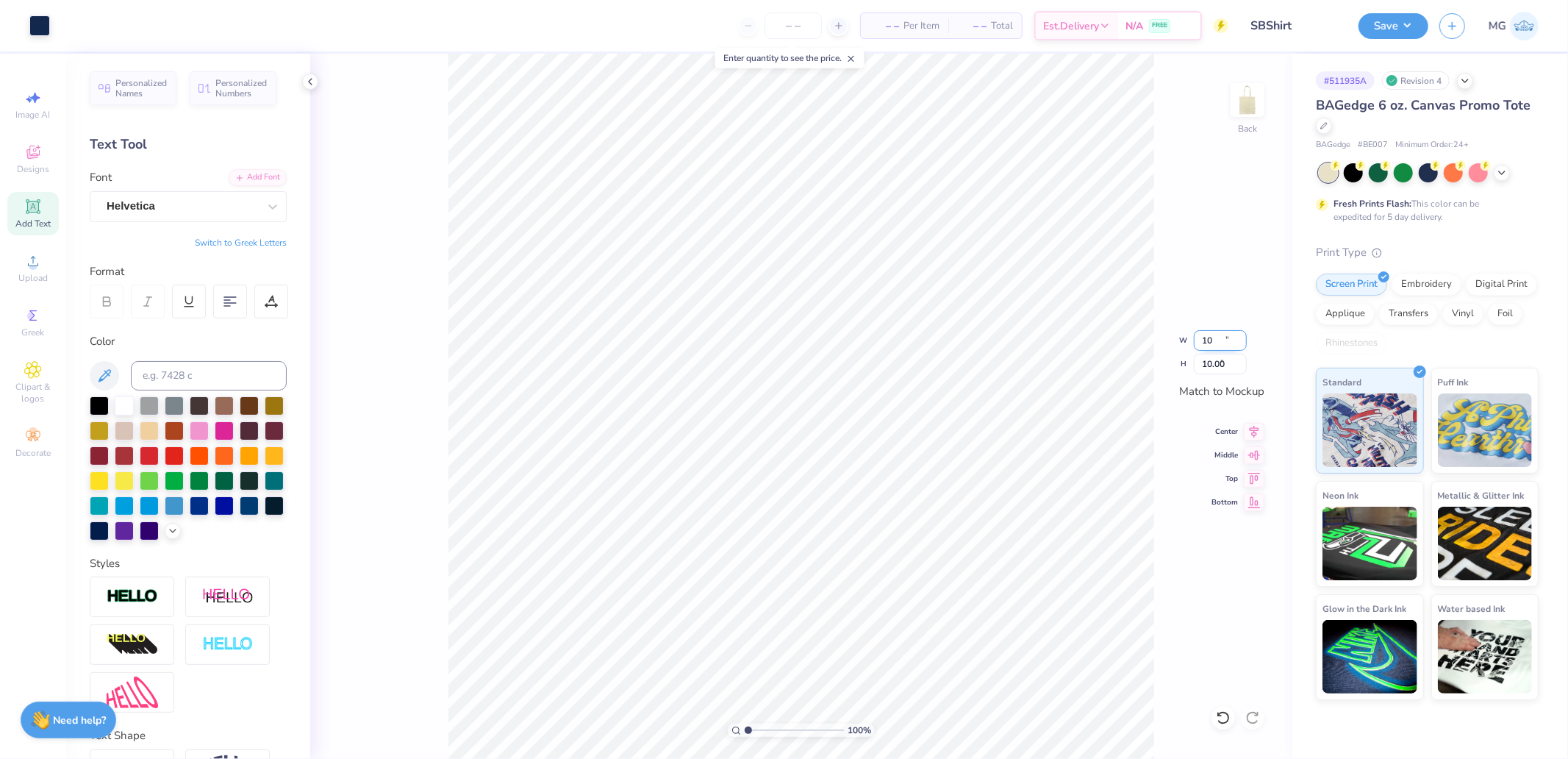
type input "9.51"
click at [1257, 485] on icon at bounding box center [1253, 476] width 20 height 17
click at [1259, 454] on icon at bounding box center [1253, 453] width 20 height 17
click at [1383, 35] on button "Save" at bounding box center [1394, 23] width 70 height 26
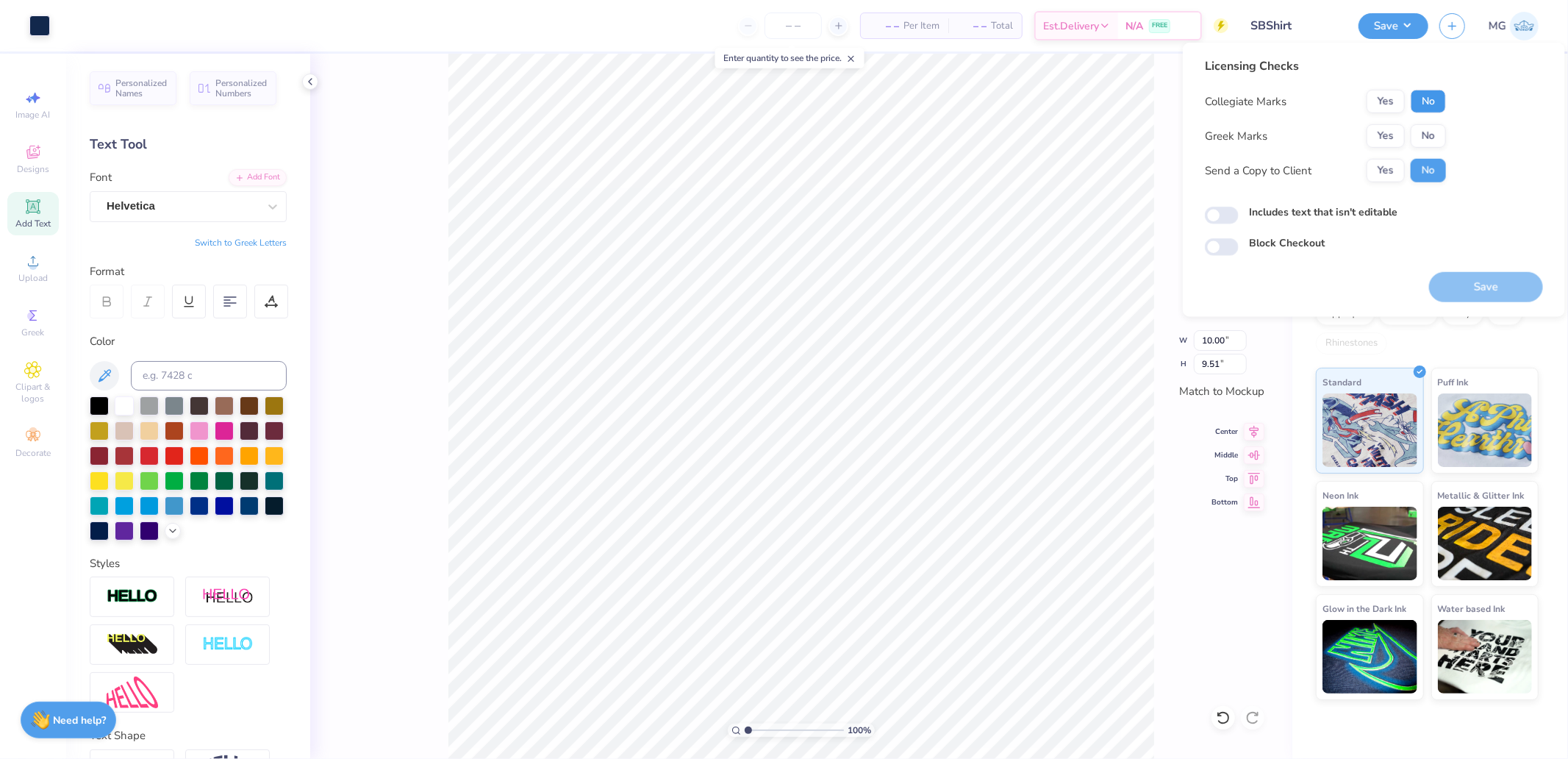
click at [1432, 103] on button "No" at bounding box center [1429, 102] width 35 height 23
click at [1400, 134] on button "Yes" at bounding box center [1386, 136] width 39 height 23
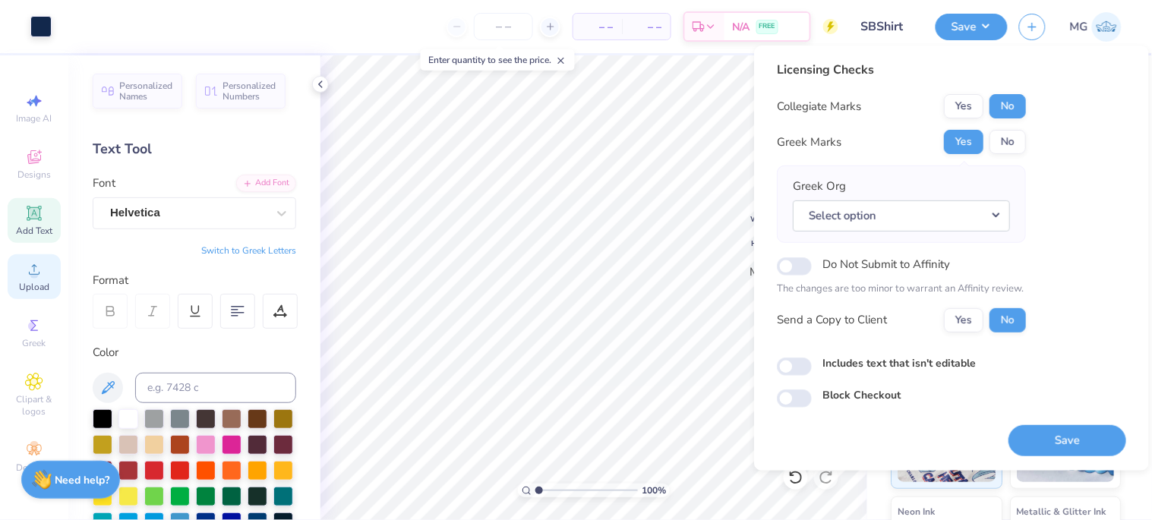
click at [1045, 444] on button "Save" at bounding box center [1068, 440] width 118 height 31
